Goal: Complete application form

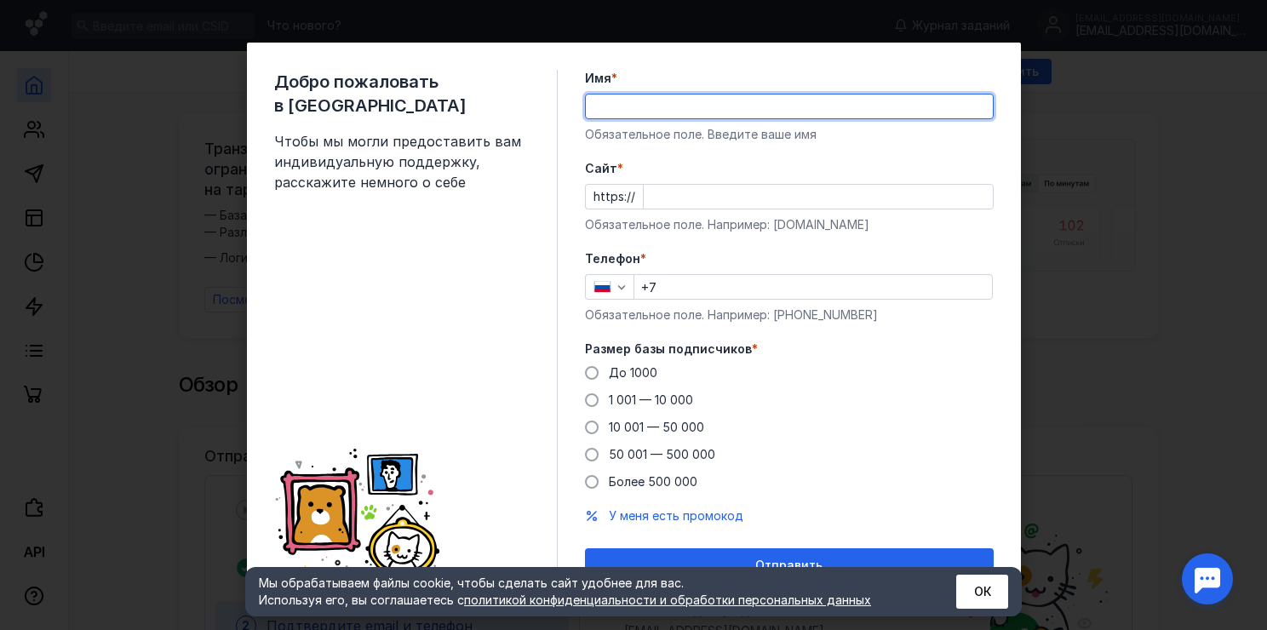
click at [622, 116] on input "Имя *" at bounding box center [789, 107] width 407 height 24
type input "[GEOGRAPHIC_DATA]"
click at [673, 189] on input "Cайт *" at bounding box center [818, 197] width 349 height 24
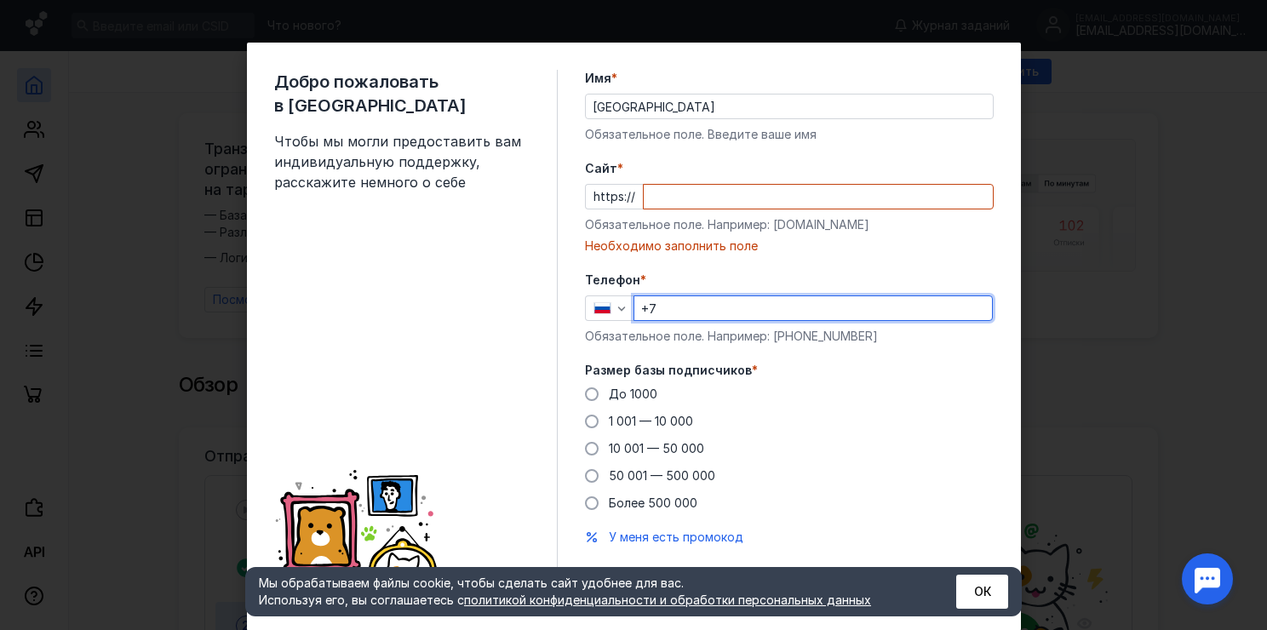
click at [701, 288] on div "Телефон * +7 Обязательное поле. Например: [PHONE_NUMBER]" at bounding box center [789, 308] width 409 height 73
type input "[PHONE_NUMBER]"
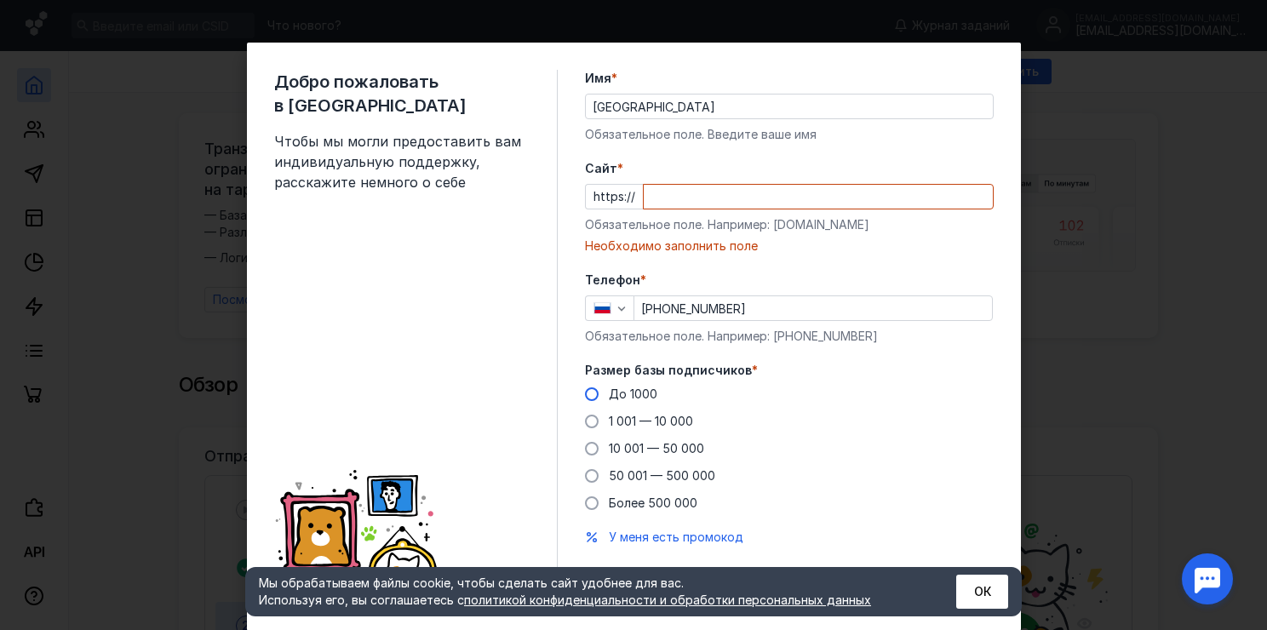
click at [585, 392] on span at bounding box center [592, 395] width 14 height 14
click at [0, 0] on input "До 1000" at bounding box center [0, 0] width 0 height 0
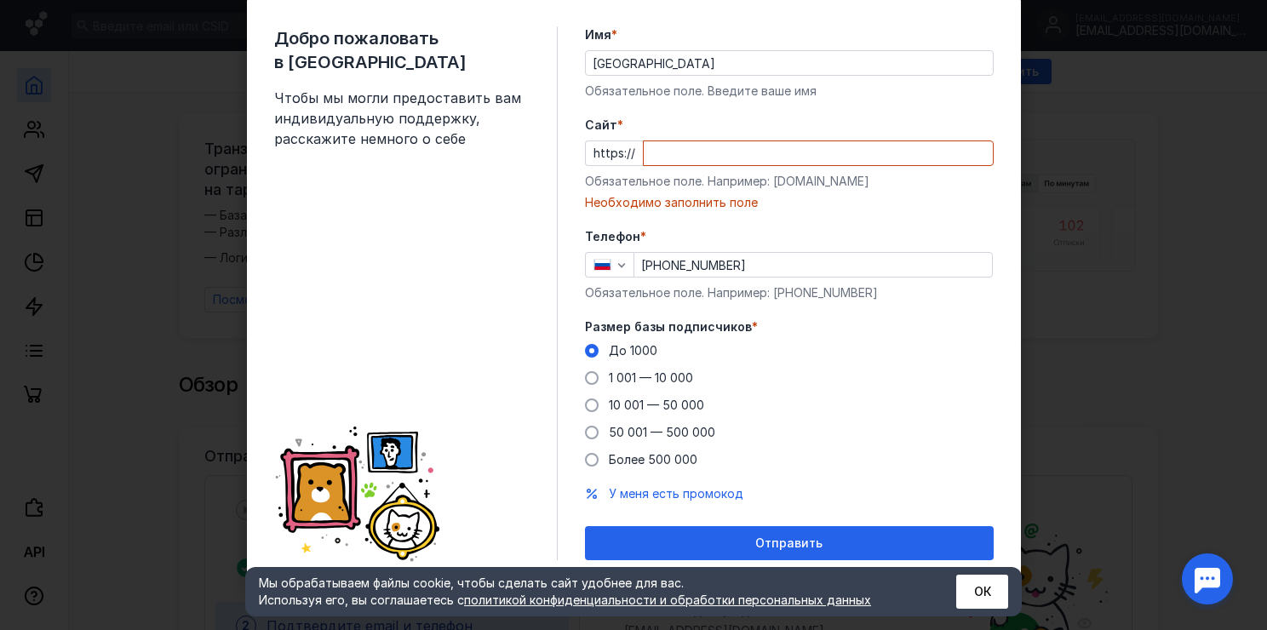
click at [692, 150] on input "Cайт *" at bounding box center [818, 153] width 349 height 24
paste input "[DOMAIN_NAME][URL]"
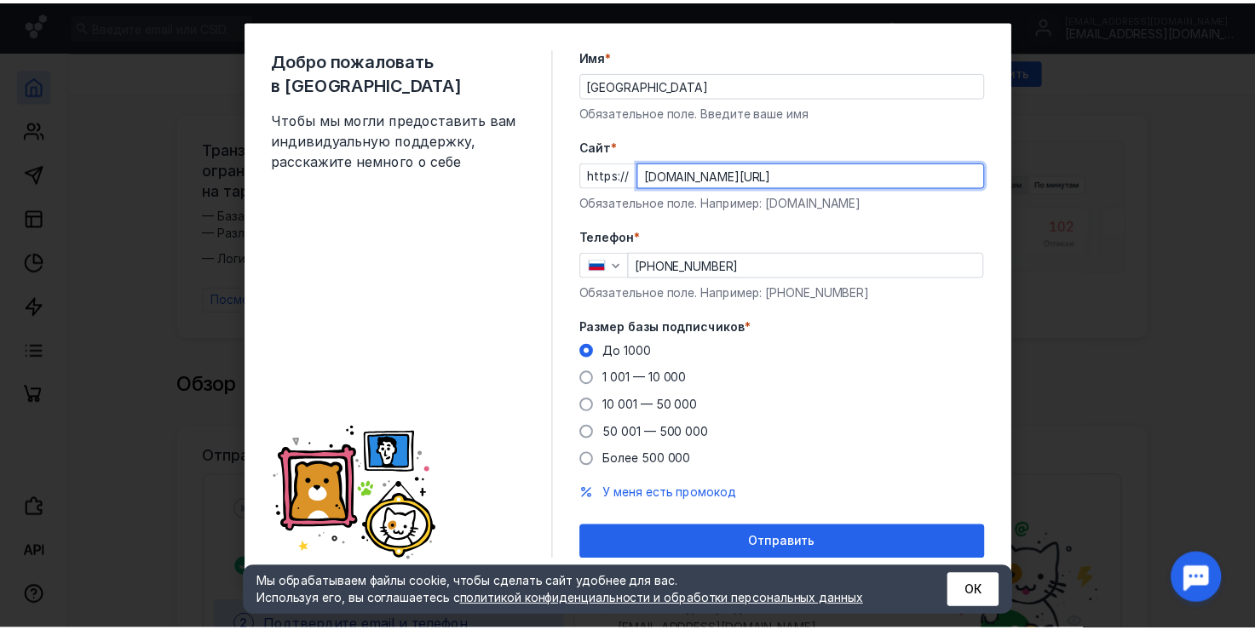
scroll to position [22, 0]
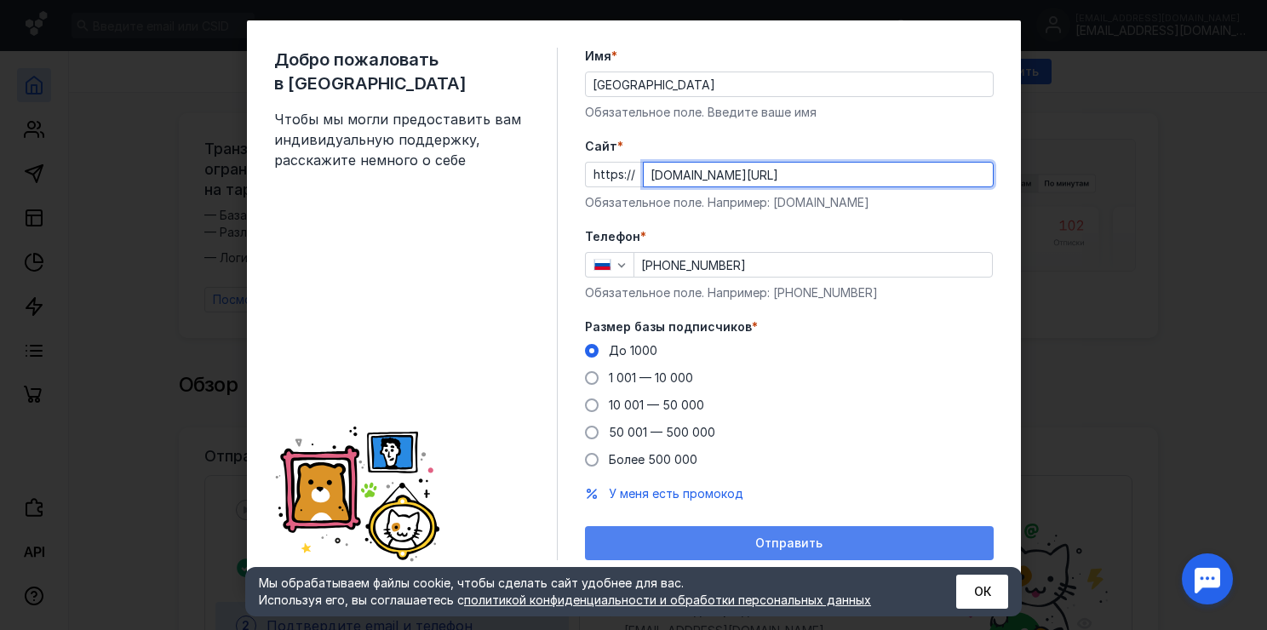
type input "[DOMAIN_NAME][URL]"
click at [696, 539] on div "Отправить" at bounding box center [790, 544] width 392 height 14
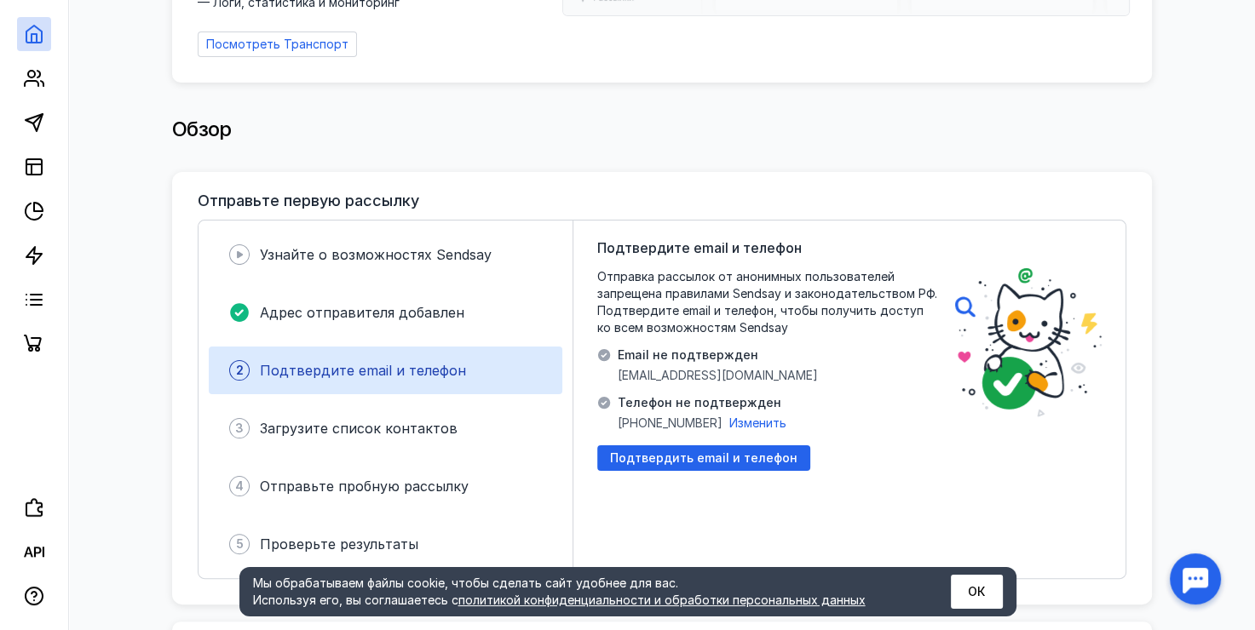
scroll to position [341, 0]
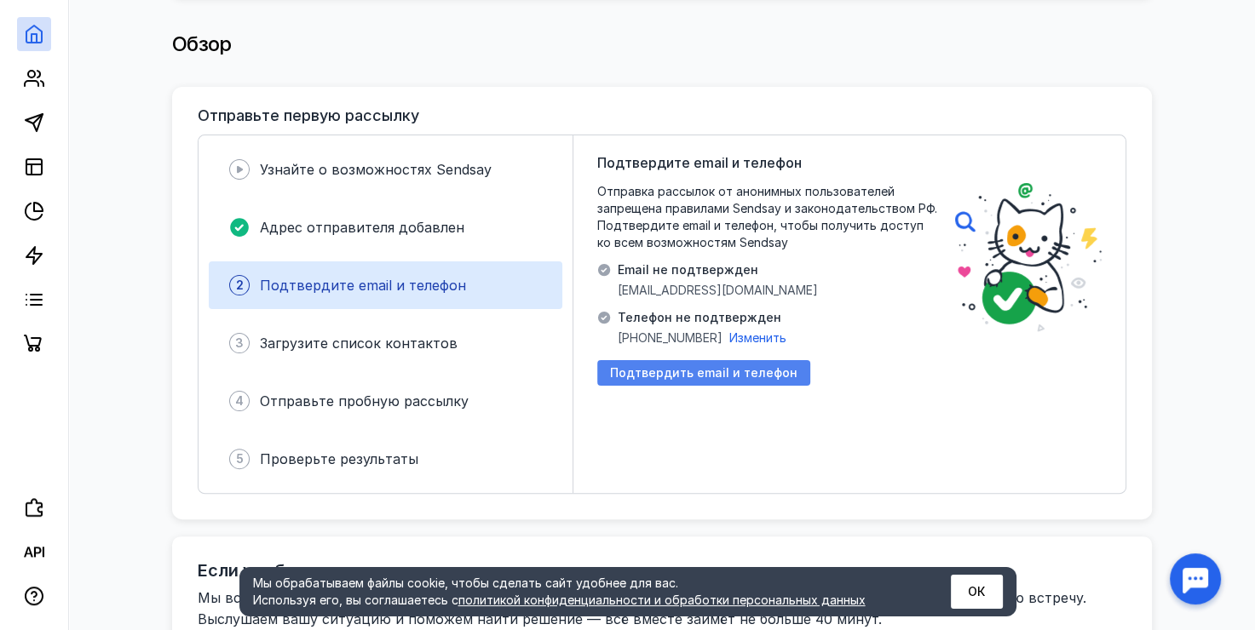
click at [617, 366] on span "Подтвердить email и телефон" at bounding box center [703, 373] width 187 height 14
